Goal: Task Accomplishment & Management: Use online tool/utility

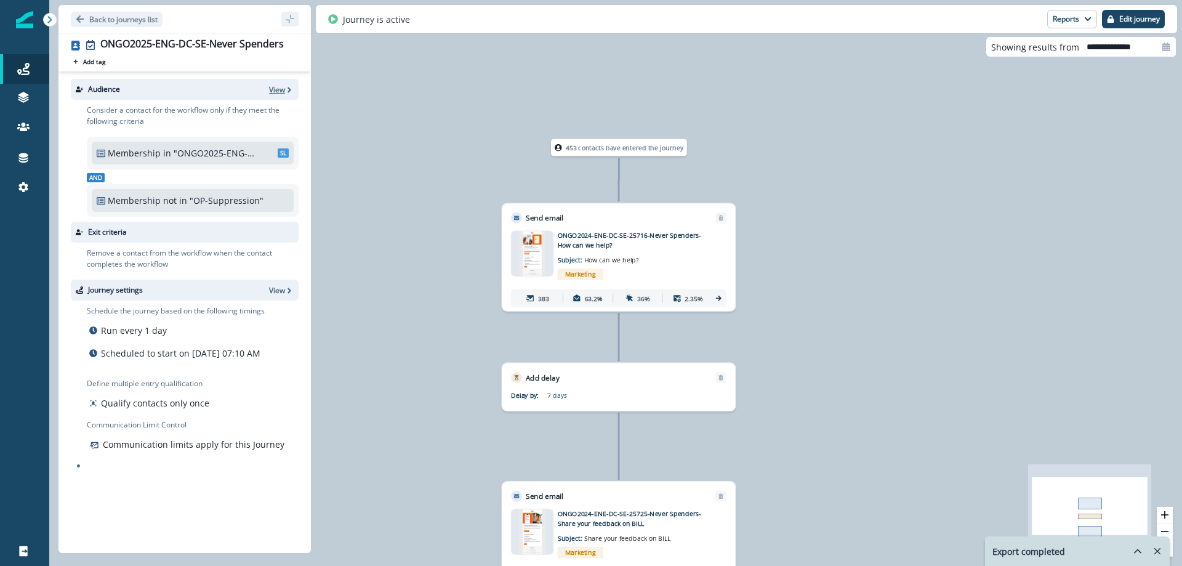
click at [280, 89] on p "View" at bounding box center [277, 89] width 16 height 10
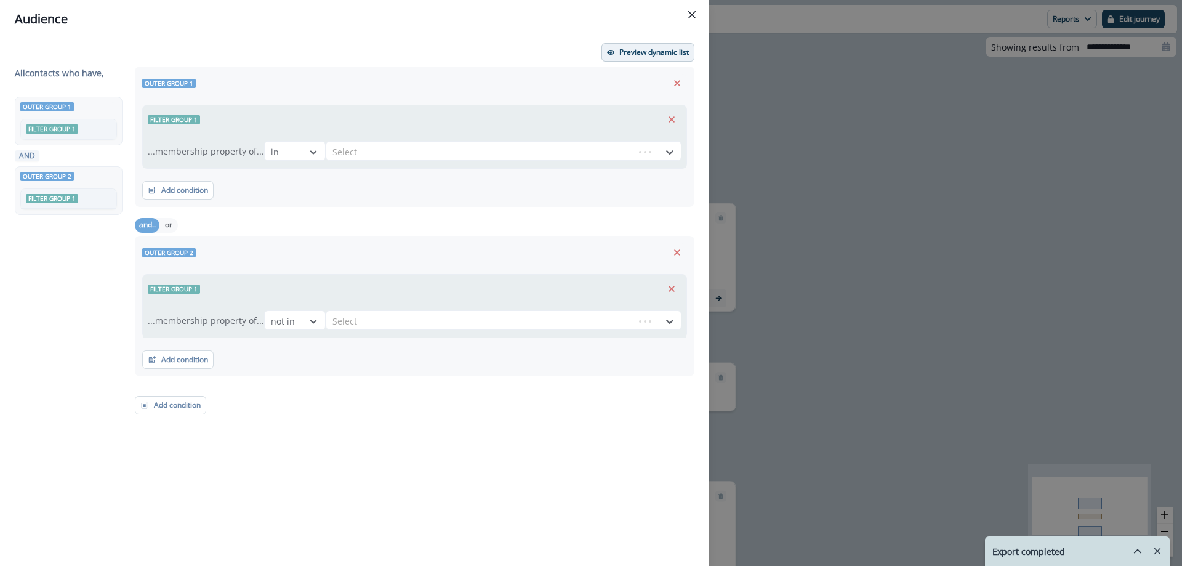
click at [653, 53] on p "Preview dynamic list" at bounding box center [655, 52] width 70 height 9
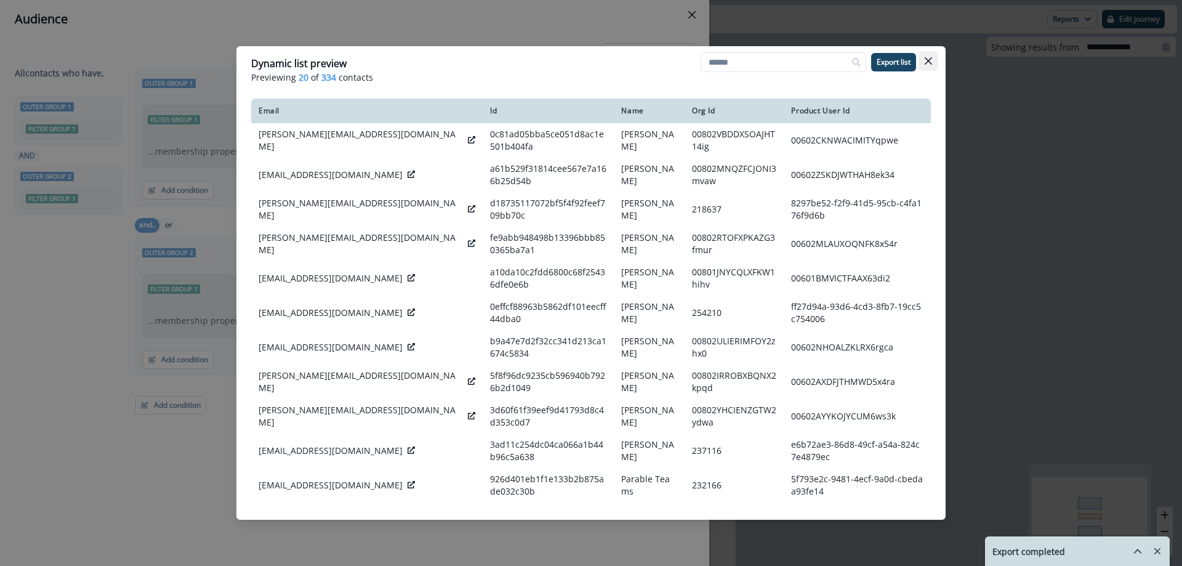
click at [929, 56] on button "Close" at bounding box center [929, 61] width 20 height 20
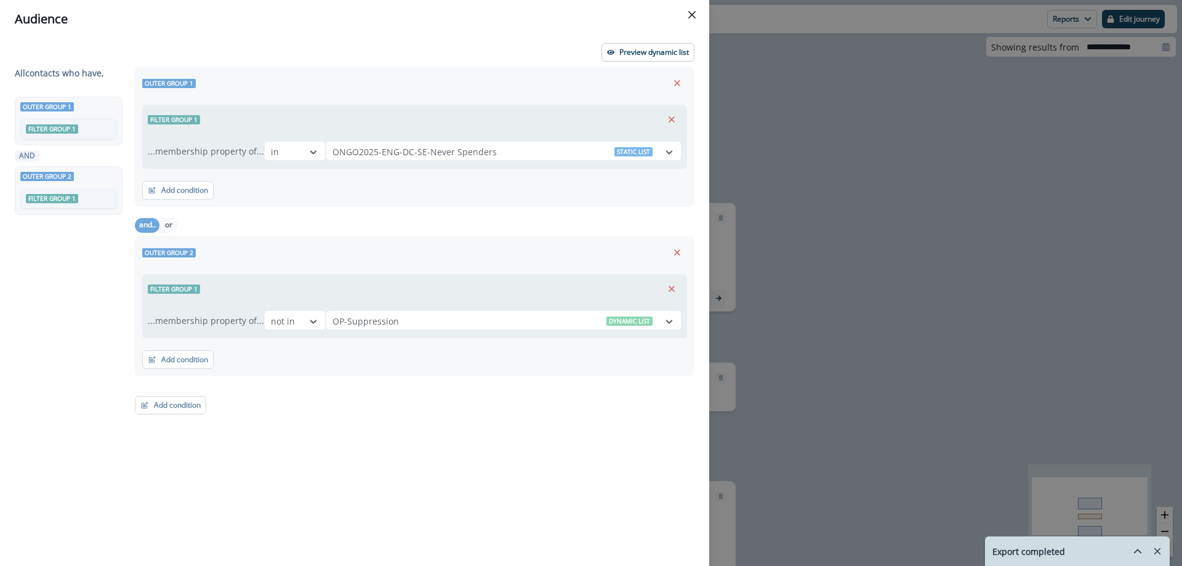
click at [836, 79] on div "Audience Preview dynamic list All contact s who have, Outer group 1 Filter grou…" at bounding box center [591, 283] width 1182 height 566
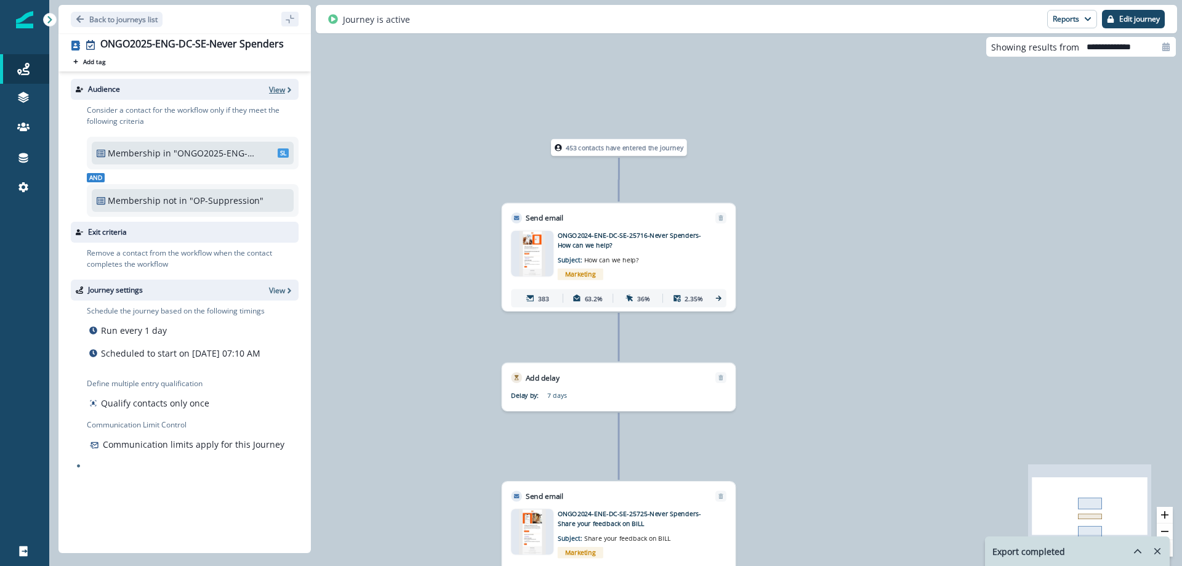
click at [285, 88] on icon "button" at bounding box center [289, 90] width 9 height 9
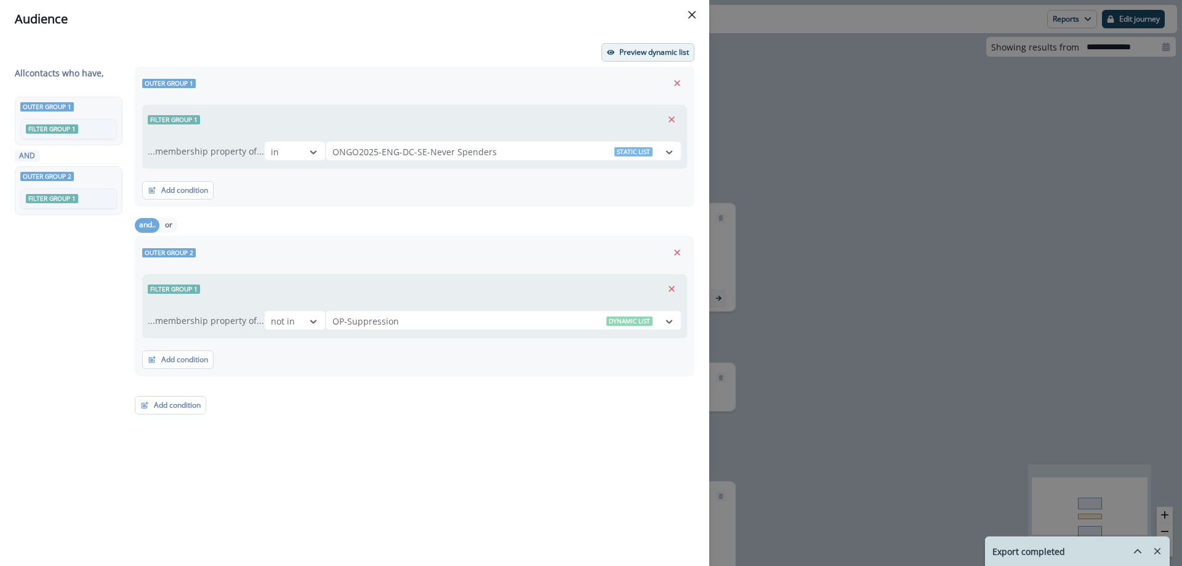
click at [660, 55] on p "Preview dynamic list" at bounding box center [655, 52] width 70 height 9
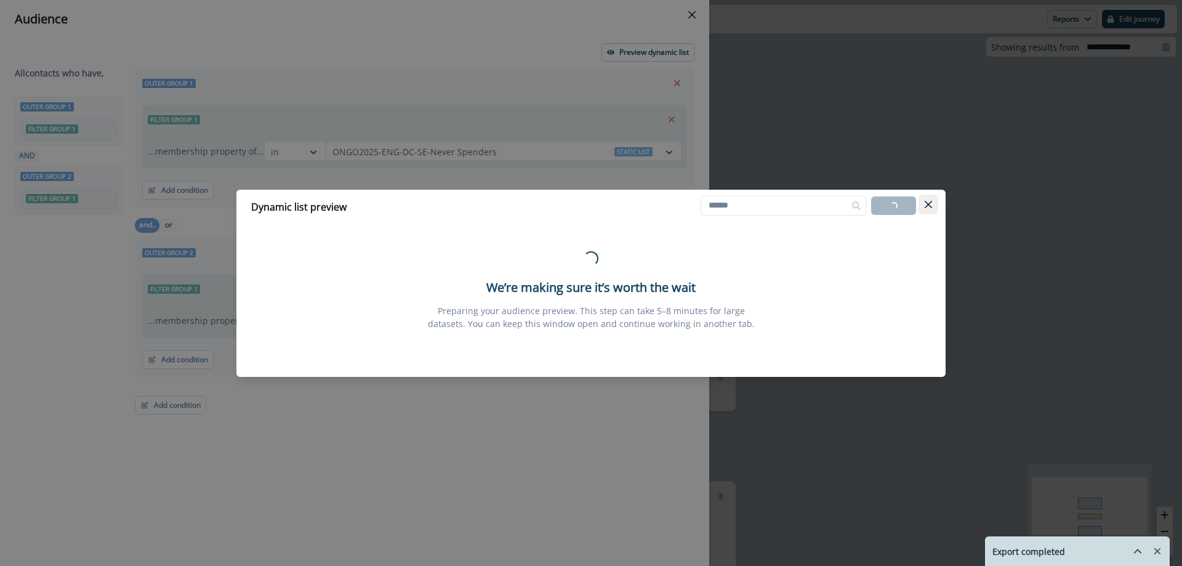
click at [929, 207] on icon "Close" at bounding box center [928, 204] width 7 height 7
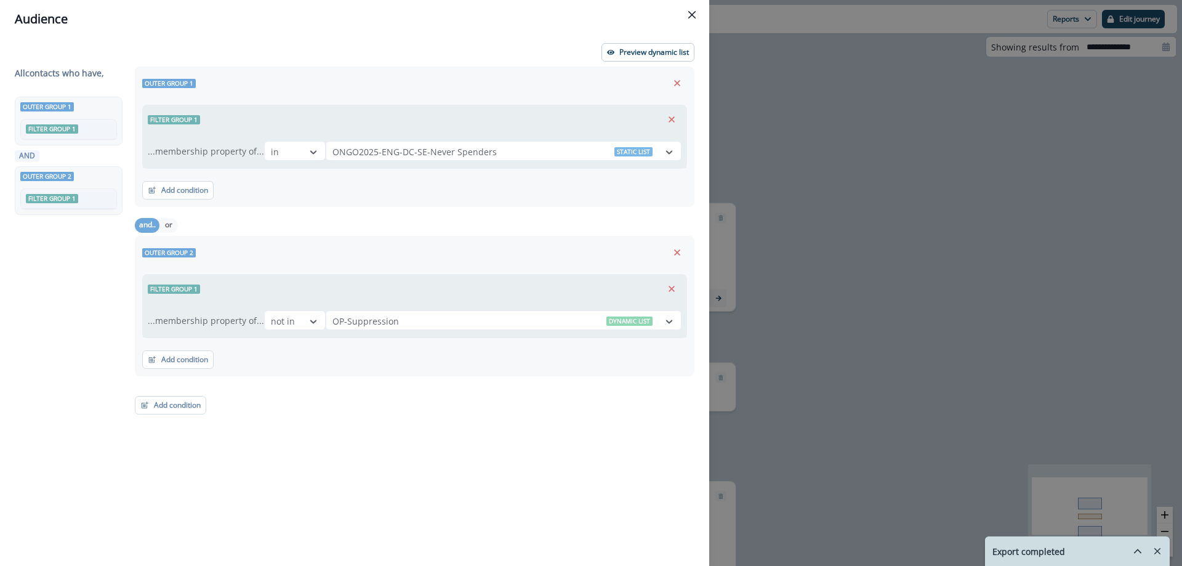
click at [905, 236] on div "Audience Preview dynamic list All contact s who have, Outer group 1 Filter grou…" at bounding box center [591, 283] width 1182 height 566
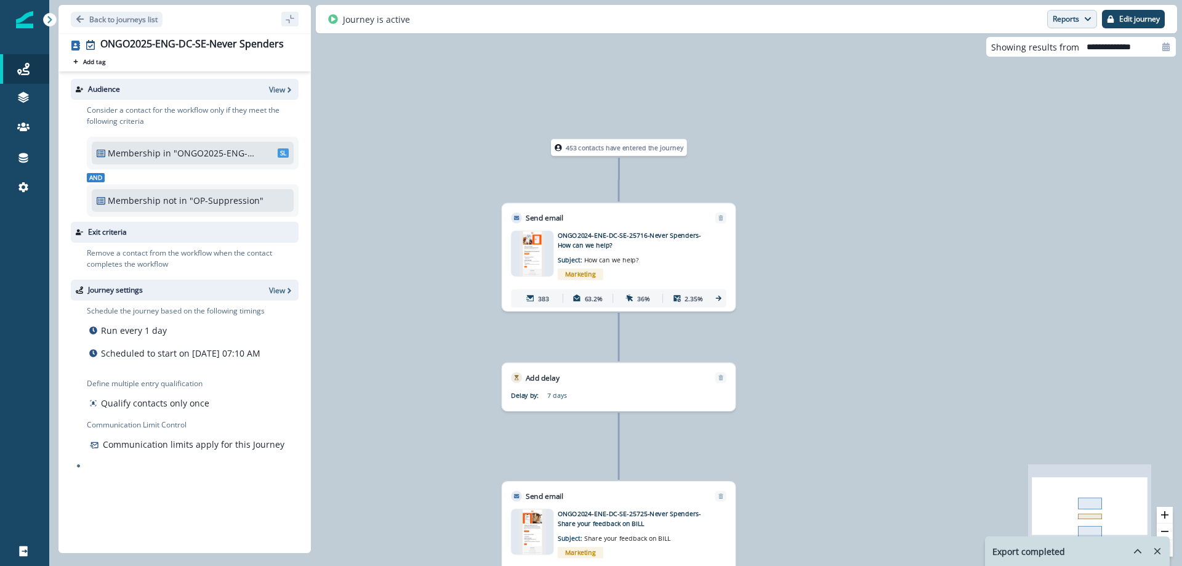
click at [1083, 17] on button "Reports" at bounding box center [1073, 19] width 50 height 18
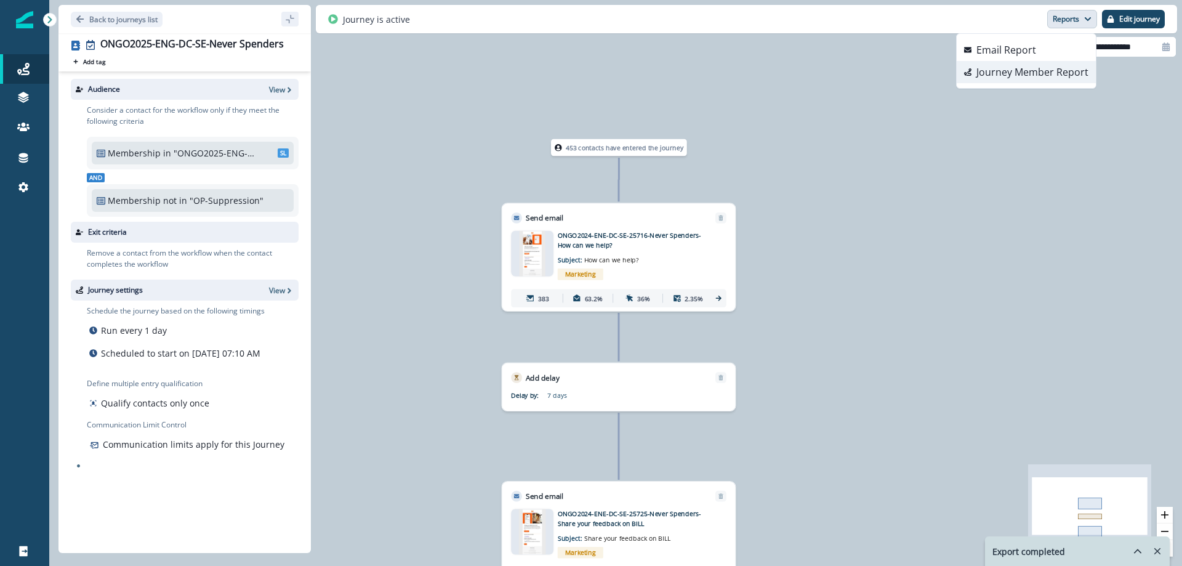
click at [1024, 75] on p "Journey Member Report" at bounding box center [1033, 72] width 112 height 15
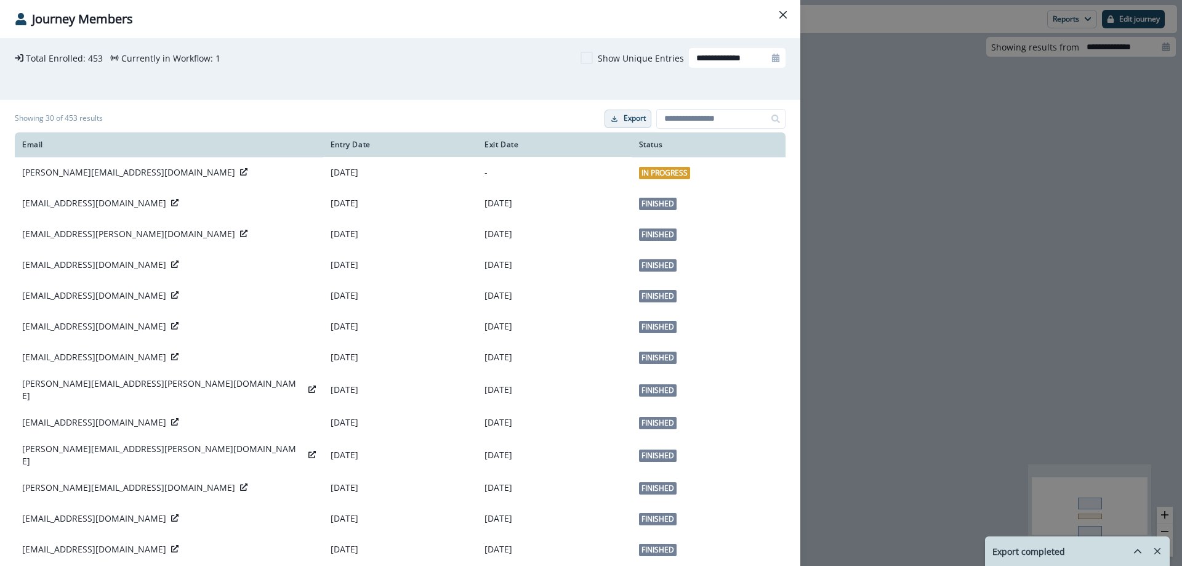
click at [631, 122] on p "Export" at bounding box center [635, 118] width 22 height 9
click at [780, 17] on icon "Close" at bounding box center [783, 14] width 7 height 7
